Goal: Find specific page/section: Find specific page/section

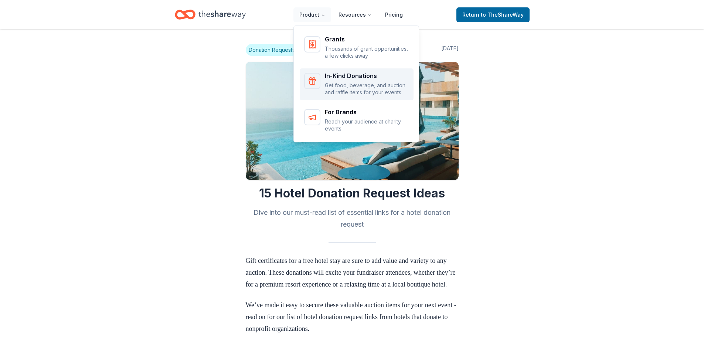
click at [344, 78] on div "In-Kind Donations" at bounding box center [367, 76] width 84 height 6
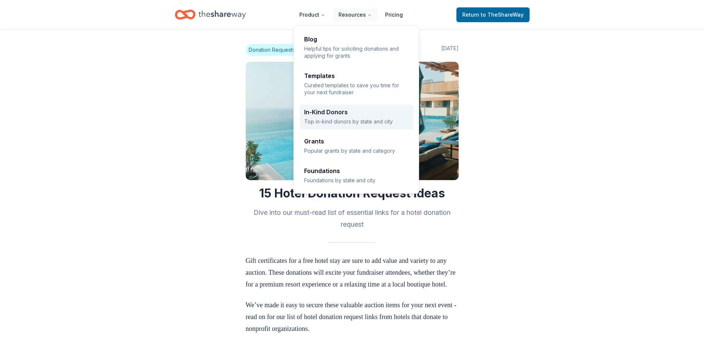
click at [320, 113] on div "In-Kind Donors" at bounding box center [356, 112] width 105 height 6
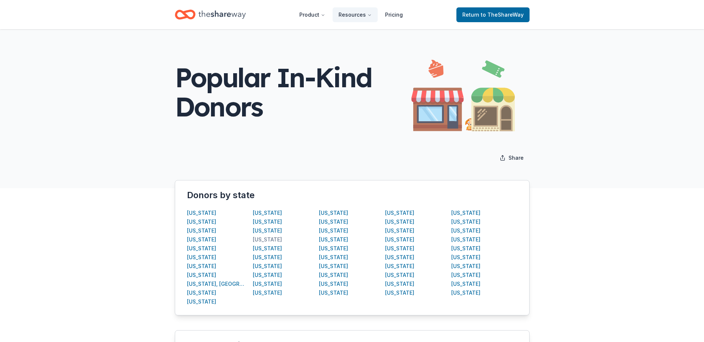
click at [262, 241] on div "[US_STATE]" at bounding box center [267, 239] width 29 height 9
